Goal: Information Seeking & Learning: Learn about a topic

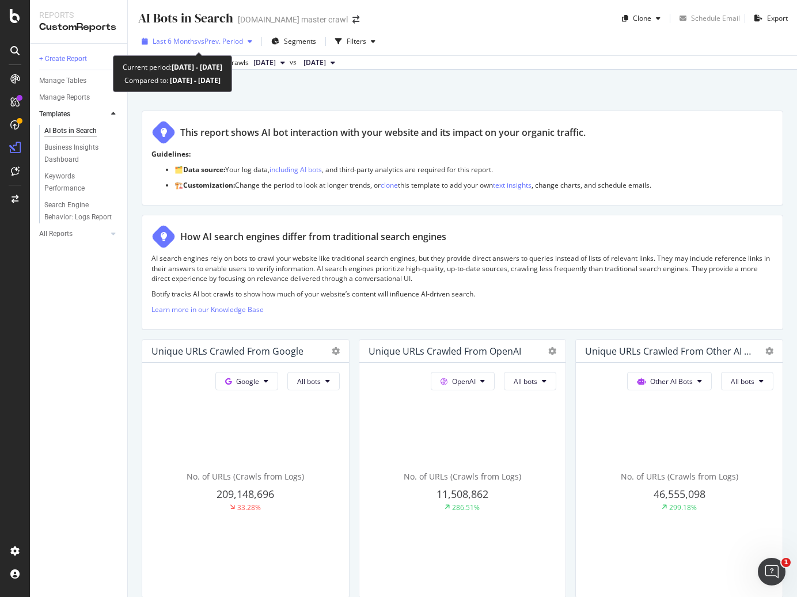
click at [214, 40] on span "vs Prev. Period" at bounding box center [219, 41] width 45 height 10
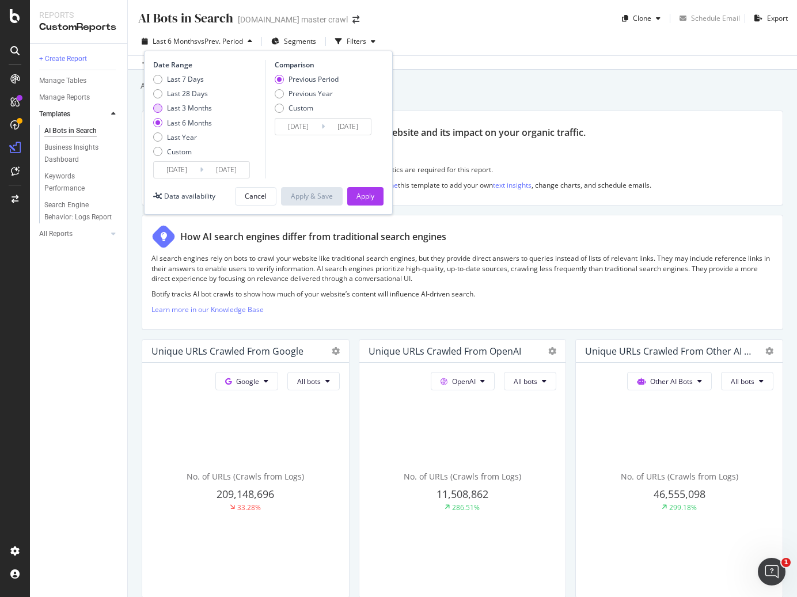
click at [193, 107] on div "Last 3 Months" at bounding box center [189, 108] width 45 height 10
type input "[DATE]"
click at [369, 191] on div "Apply" at bounding box center [365, 196] width 18 height 10
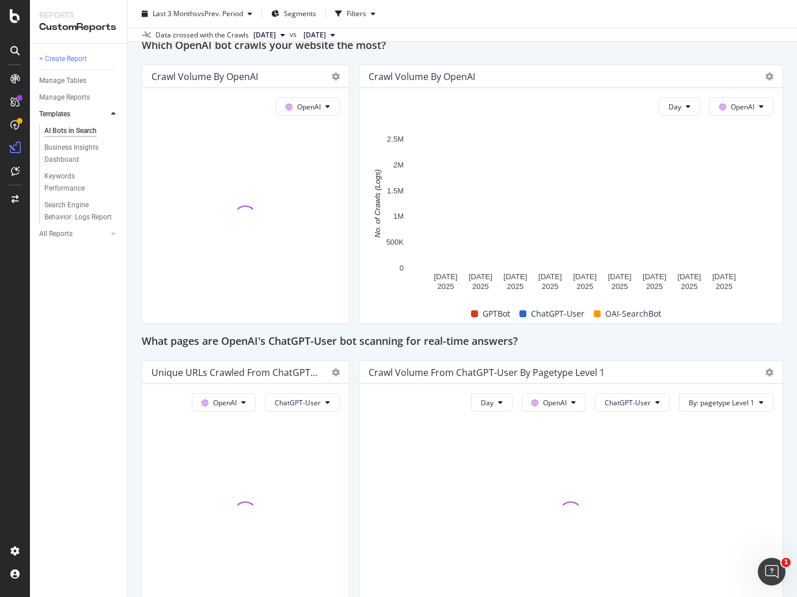
scroll to position [998, 0]
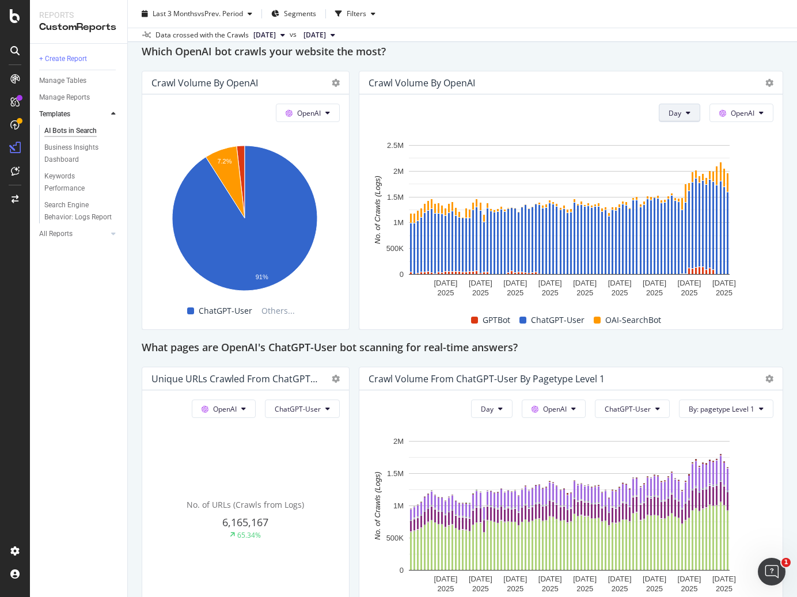
click at [668, 118] on span "Day" at bounding box center [674, 113] width 13 height 10
click at [731, 118] on span "OpenAI" at bounding box center [743, 113] width 24 height 10
click at [765, 87] on icon at bounding box center [769, 83] width 8 height 8
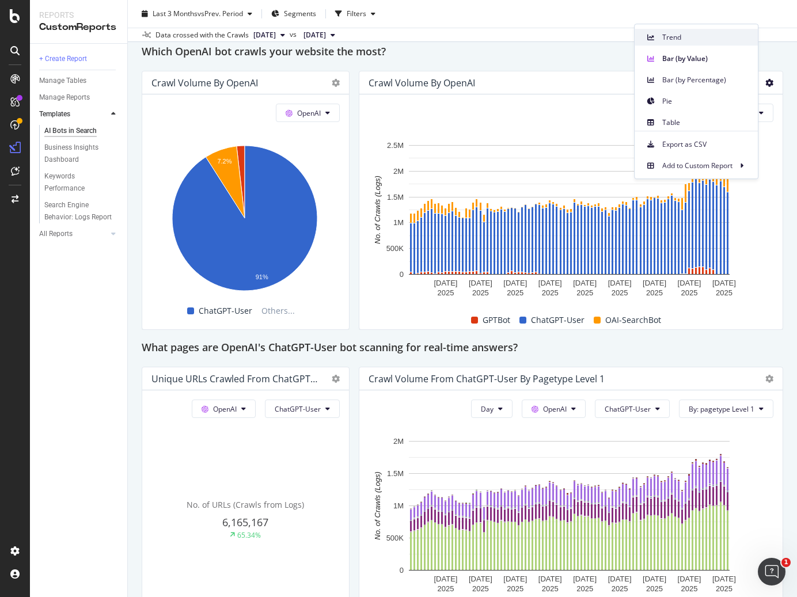
click at [693, 36] on span "Trend" at bounding box center [705, 37] width 86 height 10
